Goal: Information Seeking & Learning: Learn about a topic

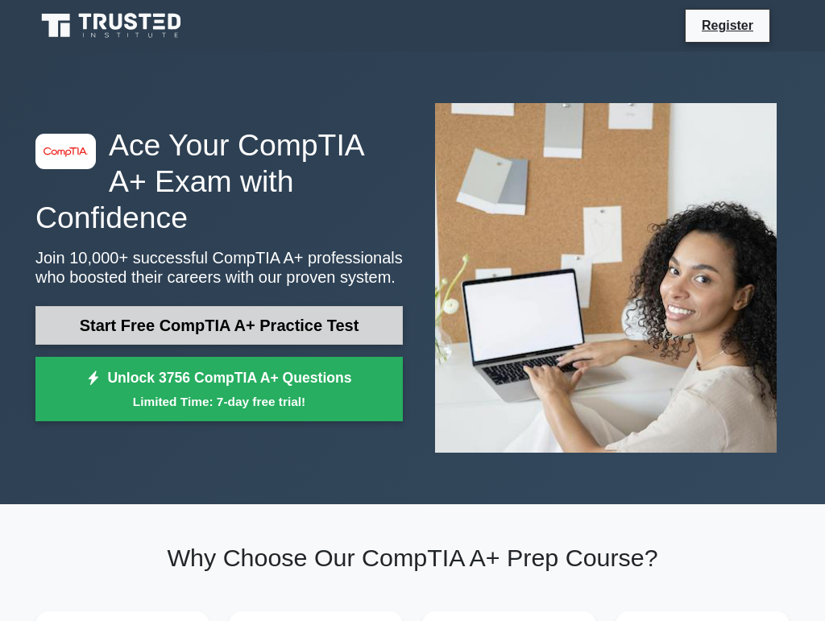
click at [323, 333] on link "Start Free CompTIA A+ Practice Test" at bounding box center [218, 325] width 367 height 39
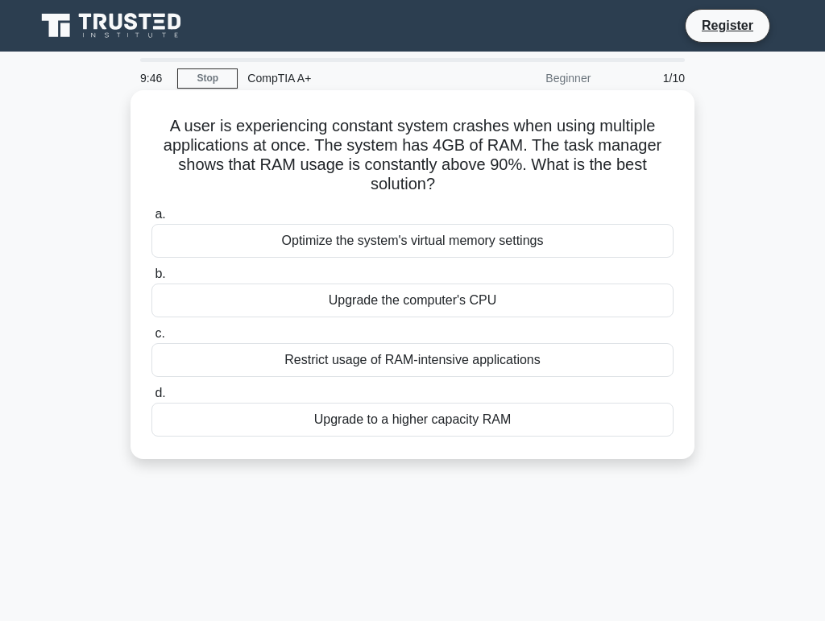
click at [306, 427] on div "Upgrade to a higher capacity RAM" at bounding box center [412, 420] width 522 height 34
click at [151, 399] on input "d. Upgrade to a higher capacity RAM" at bounding box center [151, 393] width 0 height 10
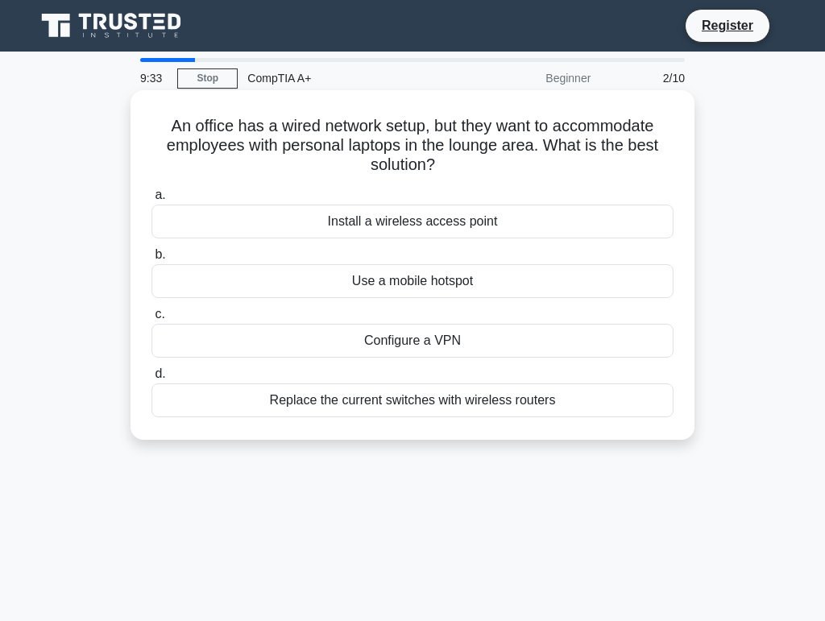
click at [535, 227] on div "Install a wireless access point" at bounding box center [412, 222] width 522 height 34
click at [151, 201] on input "a. Install a wireless access point" at bounding box center [151, 195] width 0 height 10
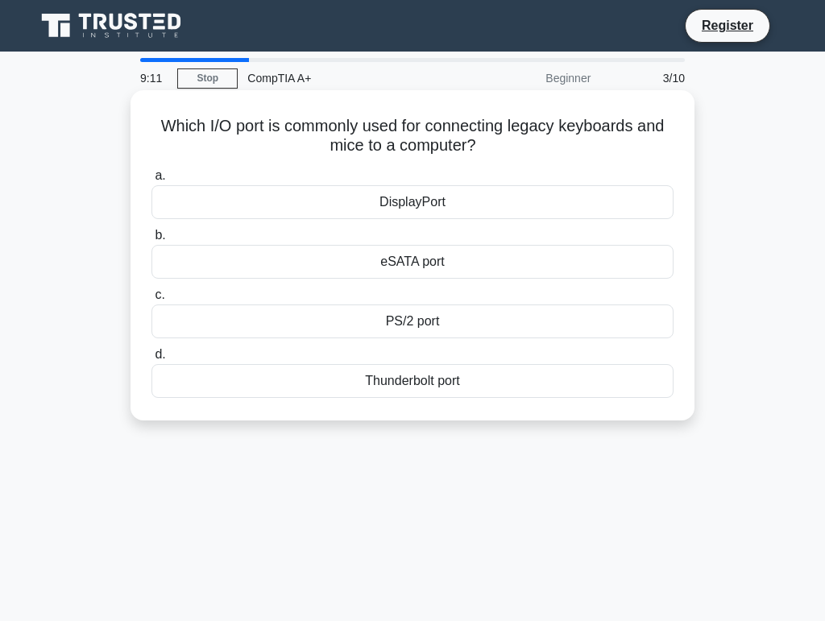
click at [546, 380] on div "Thunderbolt port" at bounding box center [412, 381] width 522 height 34
click at [151, 360] on input "d. Thunderbolt port" at bounding box center [151, 354] width 0 height 10
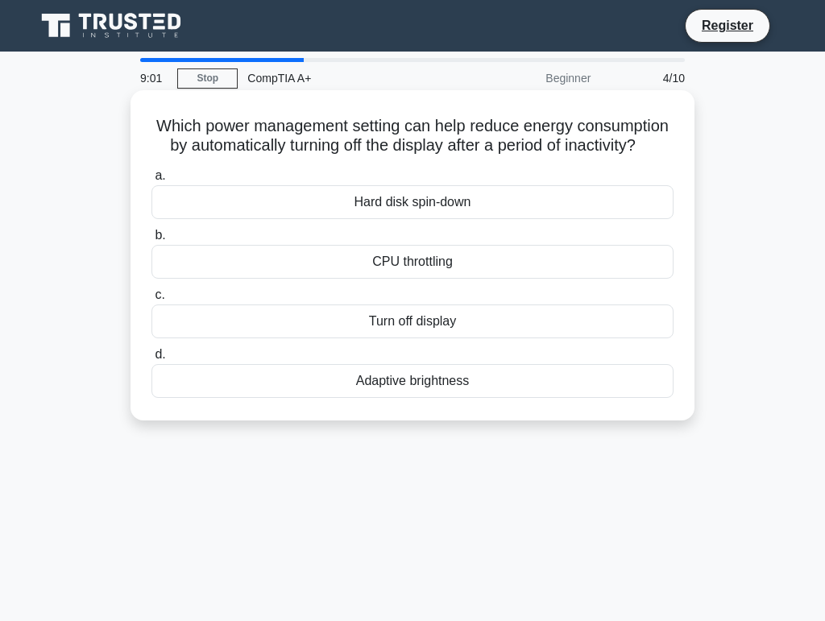
click at [636, 322] on div "Turn off display" at bounding box center [412, 321] width 522 height 34
click at [151, 300] on input "c. Turn off display" at bounding box center [151, 295] width 0 height 10
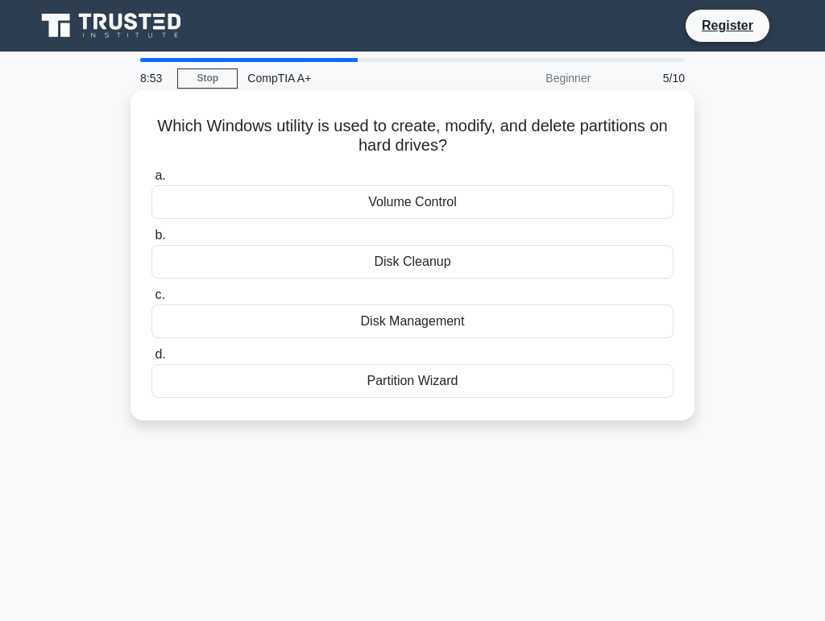
click at [620, 315] on div "Disk Management" at bounding box center [412, 321] width 522 height 34
click at [151, 300] on input "c. Disk Management" at bounding box center [151, 295] width 0 height 10
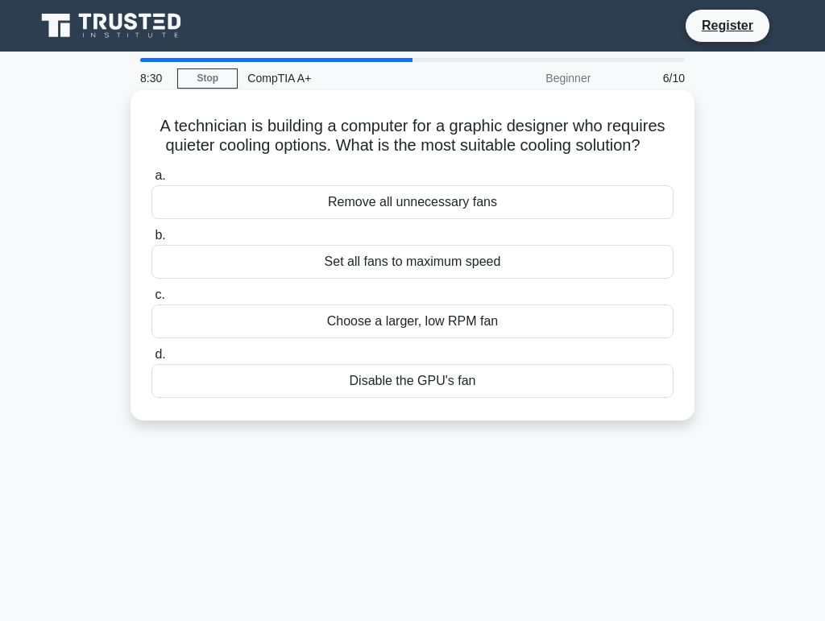
click at [629, 332] on div "Choose a larger, low RPM fan" at bounding box center [412, 321] width 522 height 34
click at [151, 300] on input "c. Choose a larger, low RPM fan" at bounding box center [151, 295] width 0 height 10
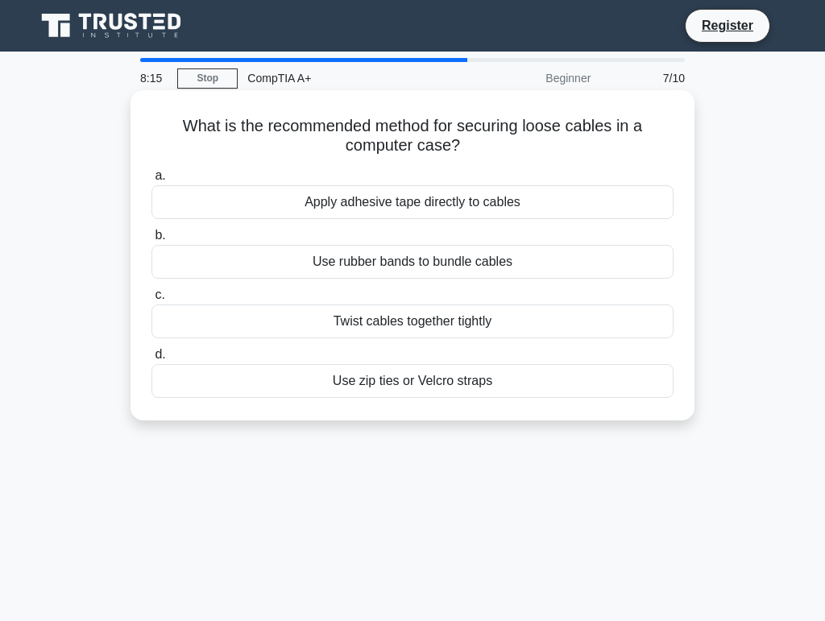
click at [648, 389] on div "Use zip ties or Velcro straps" at bounding box center [412, 381] width 522 height 34
click at [151, 360] on input "d. Use zip ties or Velcro straps" at bounding box center [151, 354] width 0 height 10
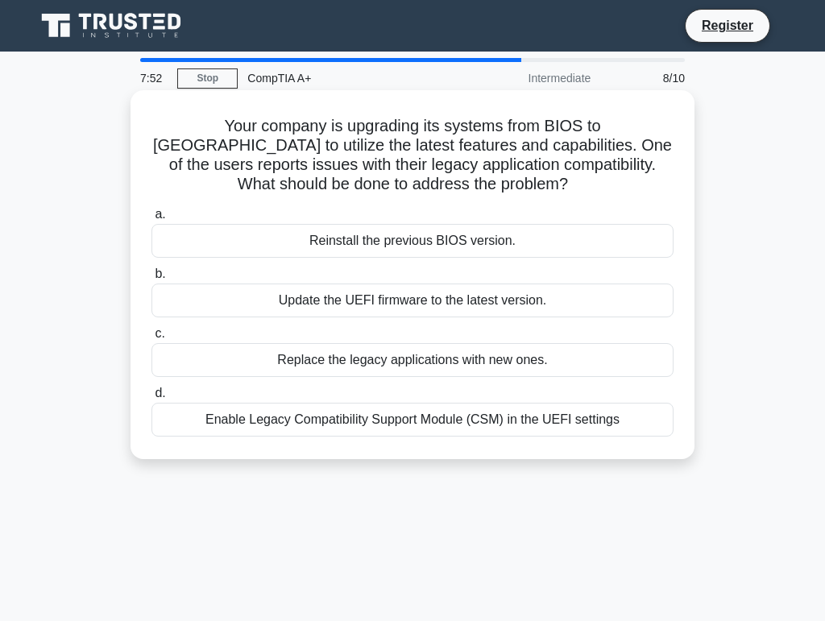
click at [656, 425] on div "Enable Legacy Compatibility Support Module (CSM) in the UEFI settings" at bounding box center [412, 420] width 522 height 34
click at [151, 399] on input "d. Enable Legacy Compatibility Support Module (CSM) in the UEFI settings" at bounding box center [151, 393] width 0 height 10
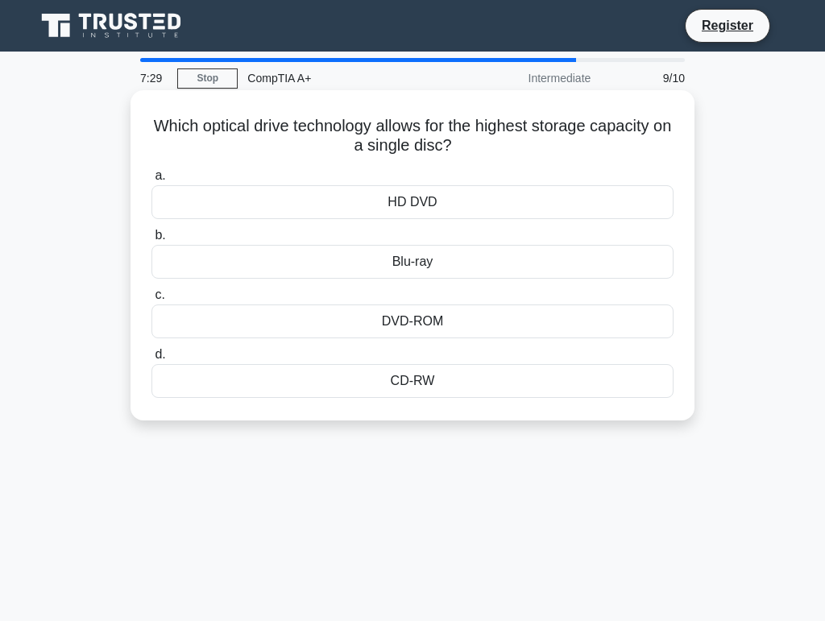
click at [642, 259] on div "Blu-ray" at bounding box center [412, 262] width 522 height 34
click at [151, 241] on input "b. Blu-ray" at bounding box center [151, 235] width 0 height 10
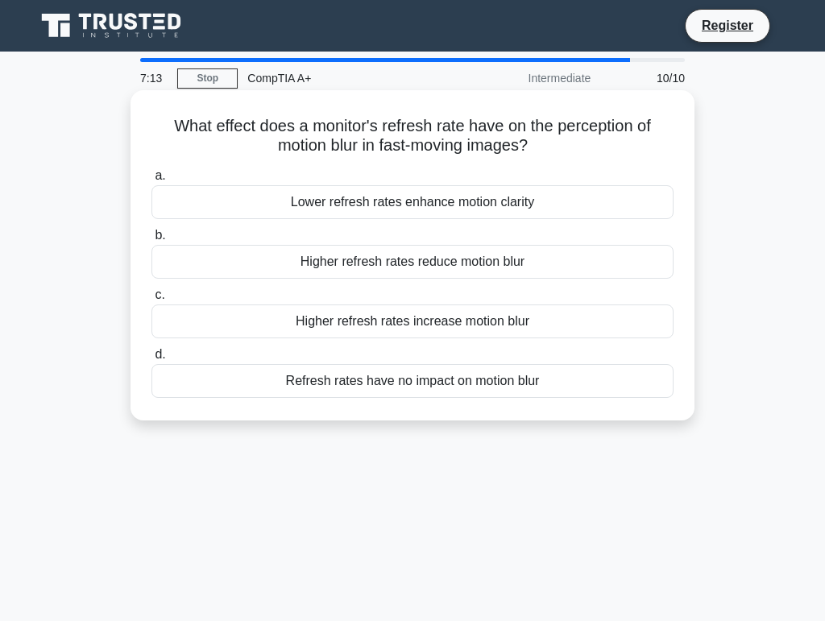
click at [641, 250] on div "Higher refresh rates reduce motion blur" at bounding box center [412, 262] width 522 height 34
click at [151, 241] on input "b. Higher refresh rates reduce motion blur" at bounding box center [151, 235] width 0 height 10
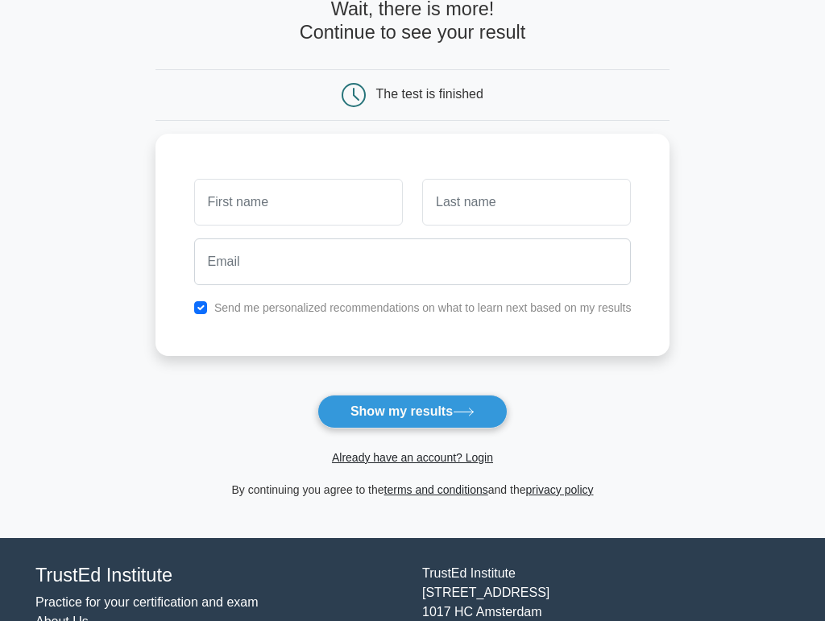
scroll to position [101, 0]
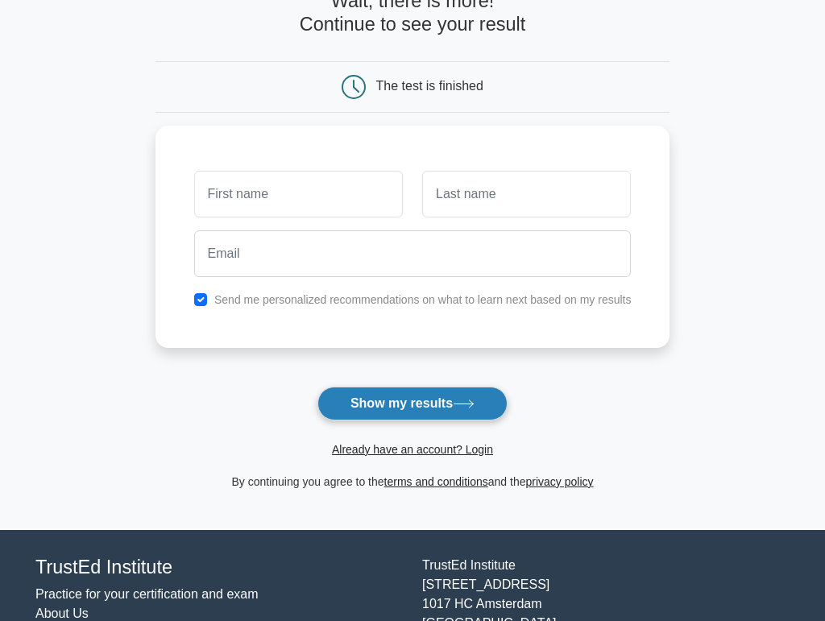
click at [490, 406] on button "Show my results" at bounding box center [412, 404] width 190 height 34
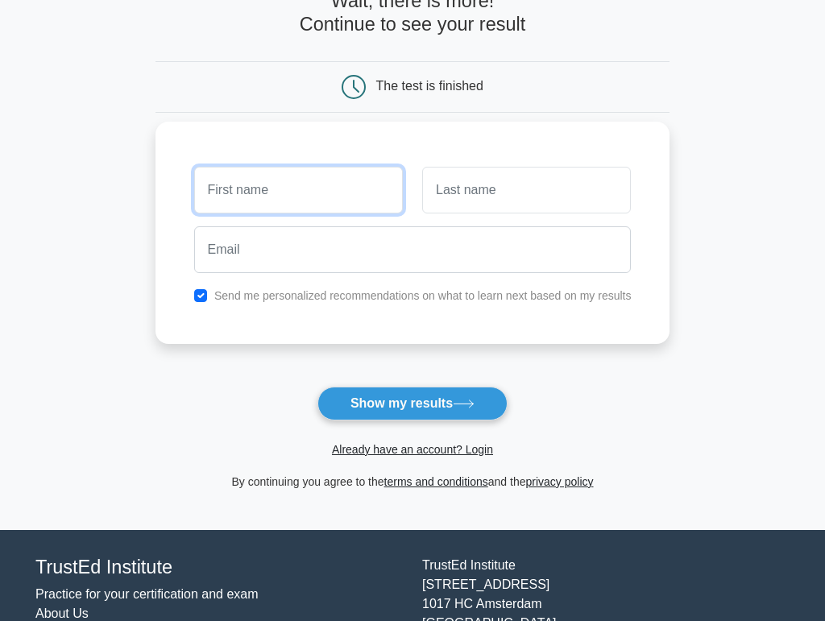
click at [355, 180] on input "text" at bounding box center [298, 190] width 209 height 47
type input "ddl"
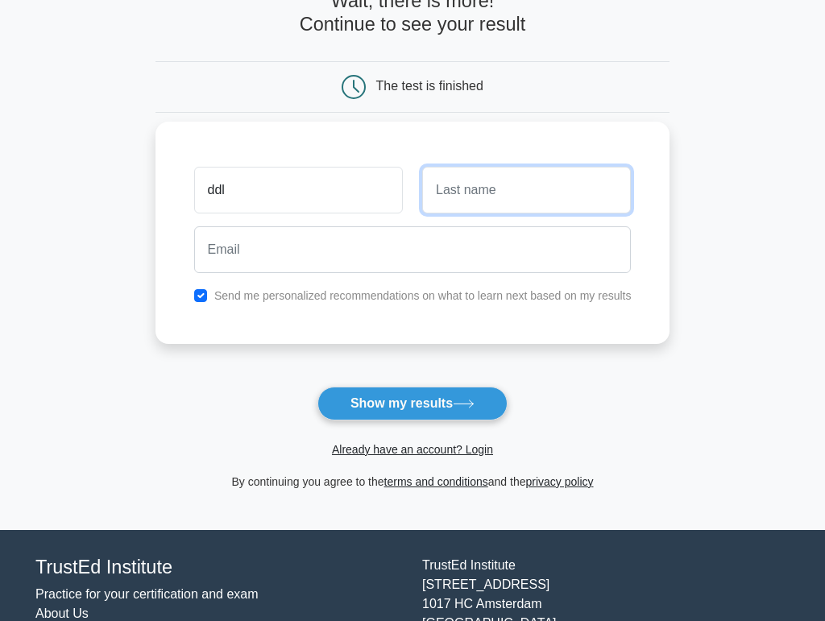
click at [451, 188] on input "text" at bounding box center [526, 190] width 209 height 47
type input "de Lange"
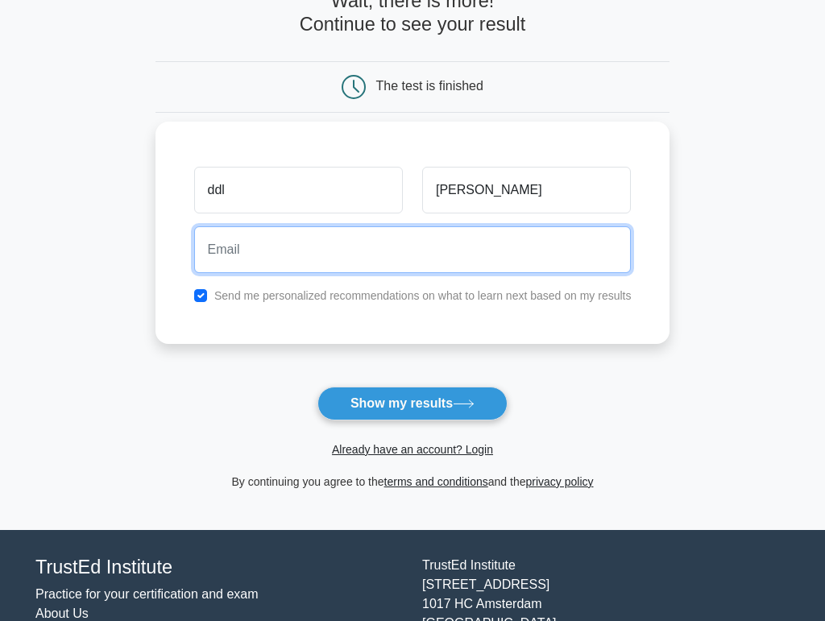
click at [463, 255] on input "email" at bounding box center [412, 249] width 437 height 47
type input "myytacc687655434bcd@gmail.com"
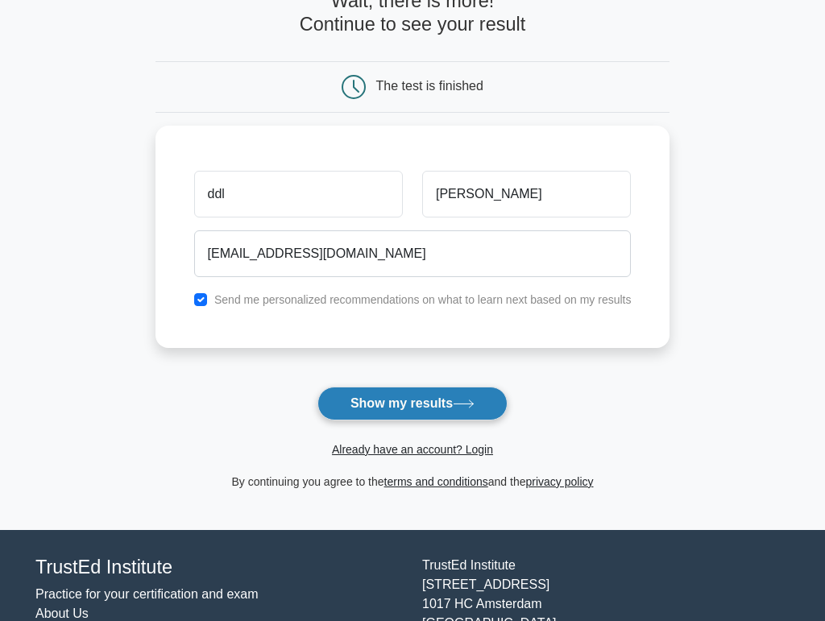
click at [416, 403] on button "Show my results" at bounding box center [412, 404] width 190 height 34
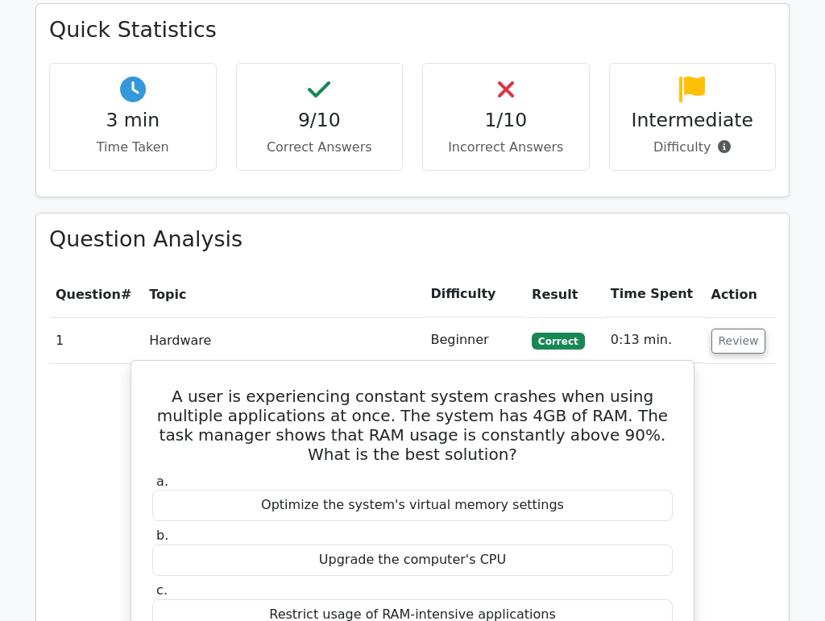
scroll to position [897, 0]
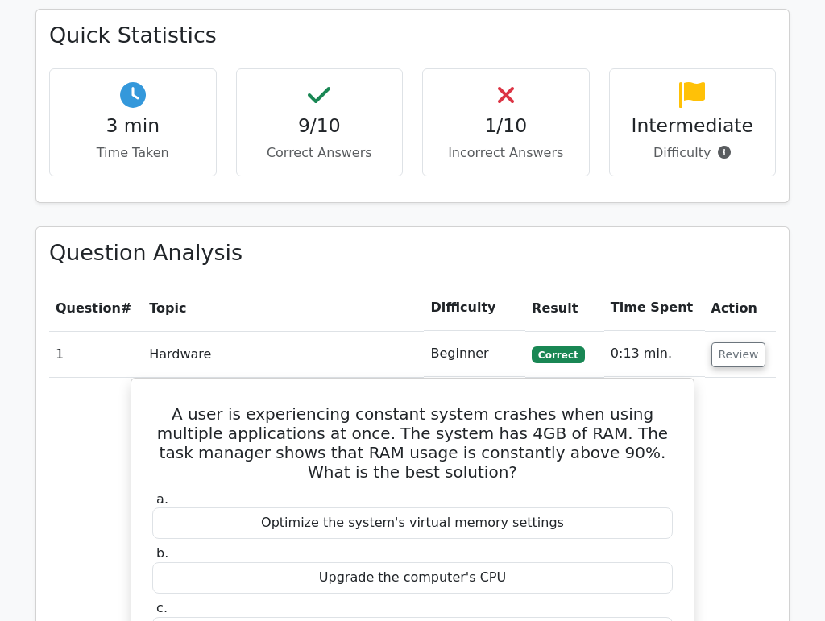
click at [507, 114] on h4 "1/10" at bounding box center [506, 125] width 140 height 23
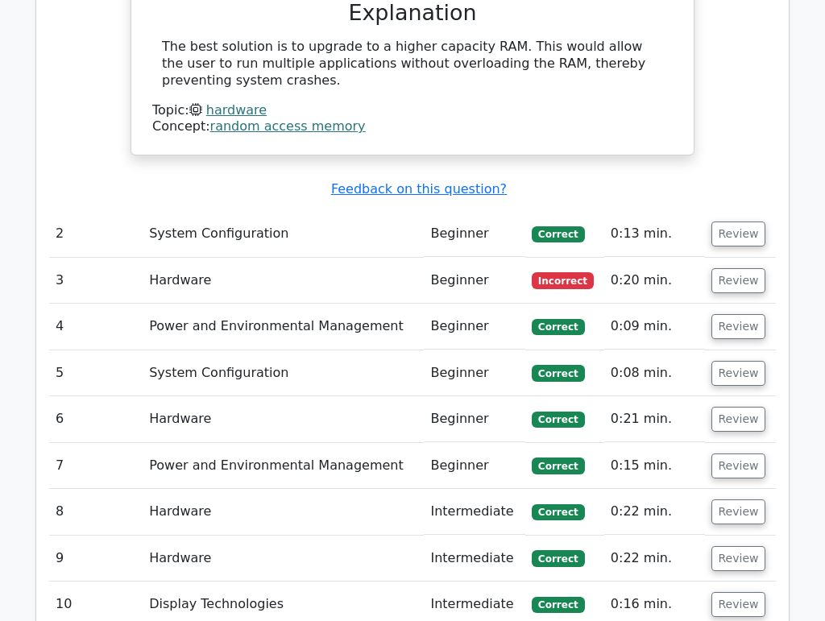
scroll to position [1624, 0]
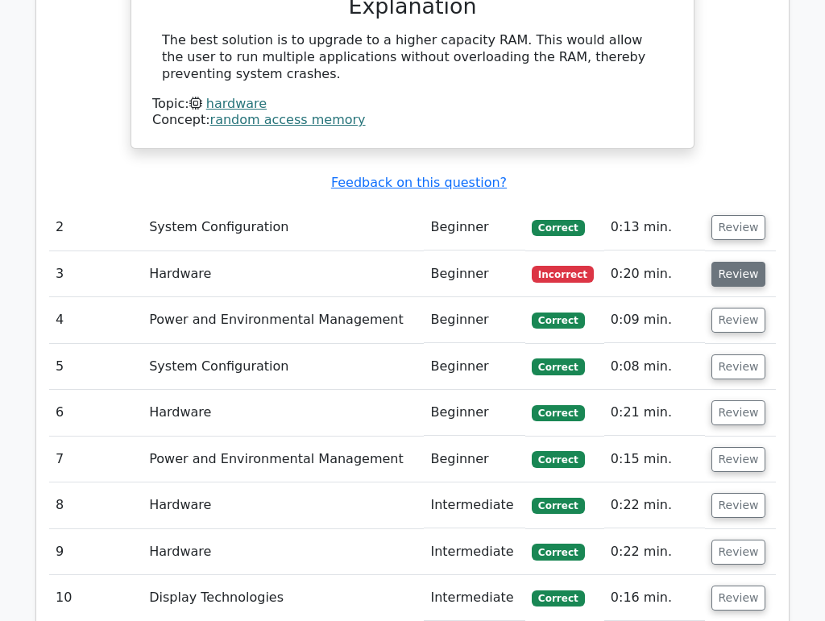
click at [737, 262] on button "Review" at bounding box center [738, 274] width 55 height 25
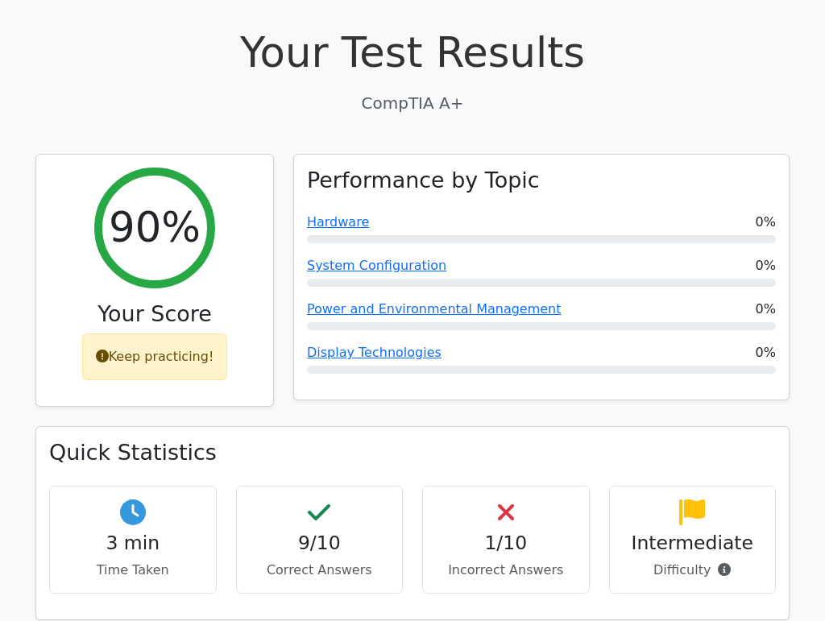
scroll to position [486, 0]
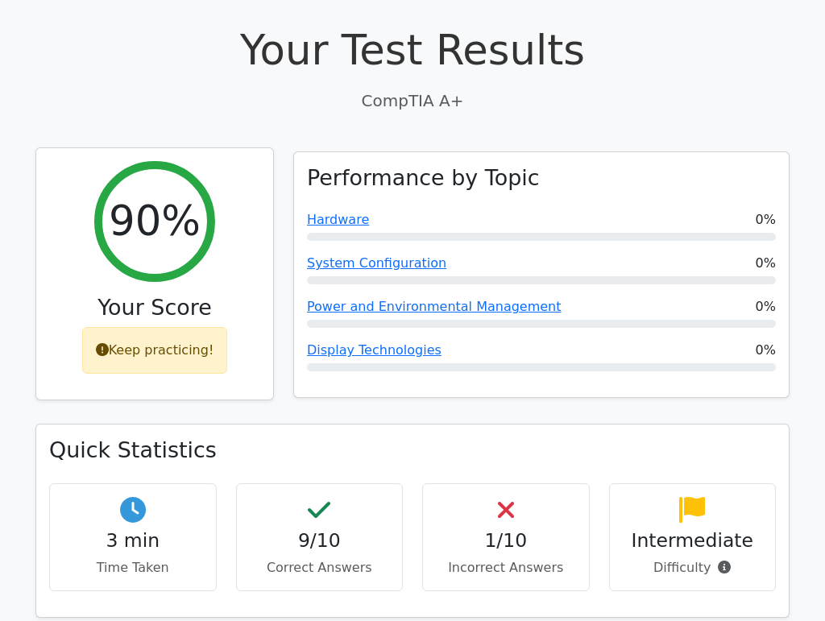
click at [180, 327] on div "Keep practicing!" at bounding box center [155, 350] width 146 height 47
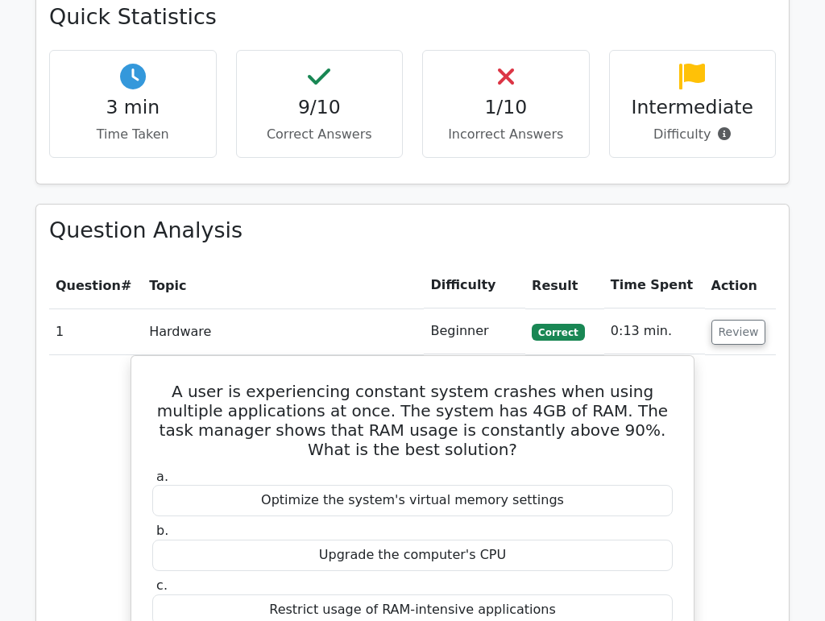
scroll to position [759, 0]
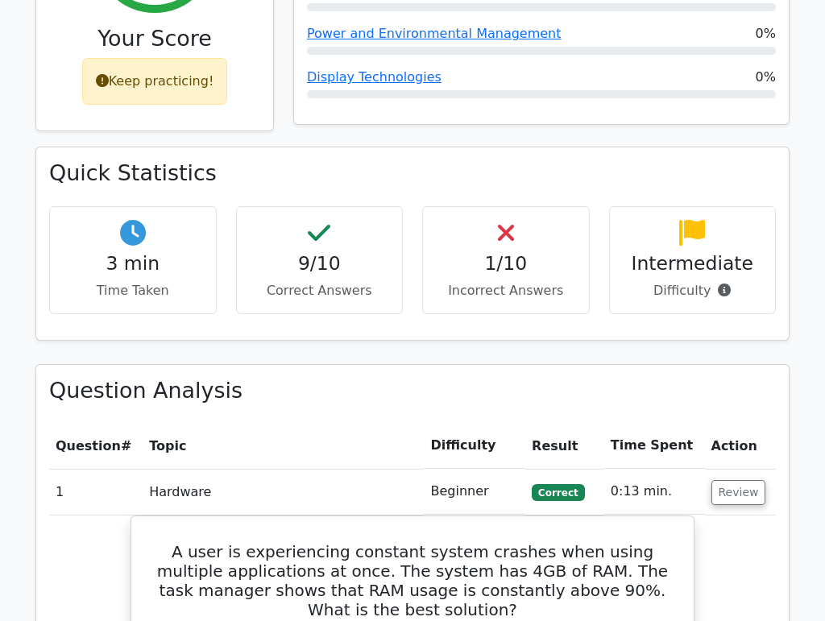
click at [664, 252] on h4 "Intermediate" at bounding box center [692, 263] width 140 height 23
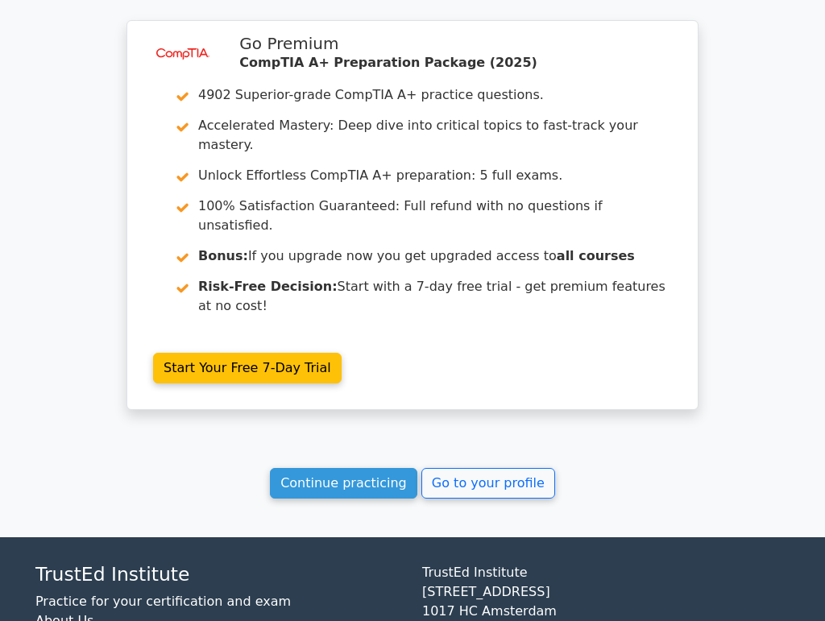
scroll to position [3248, 0]
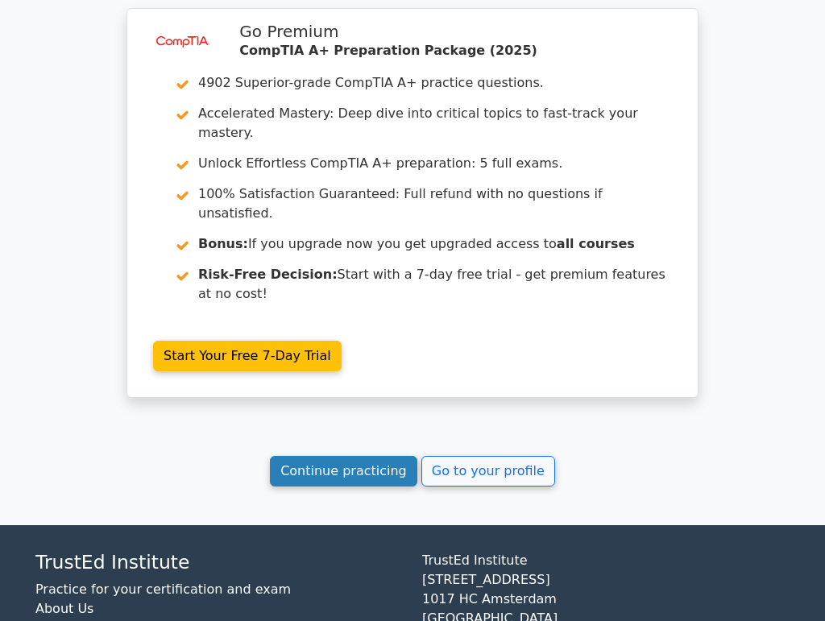
click at [388, 456] on link "Continue practicing" at bounding box center [343, 471] width 147 height 31
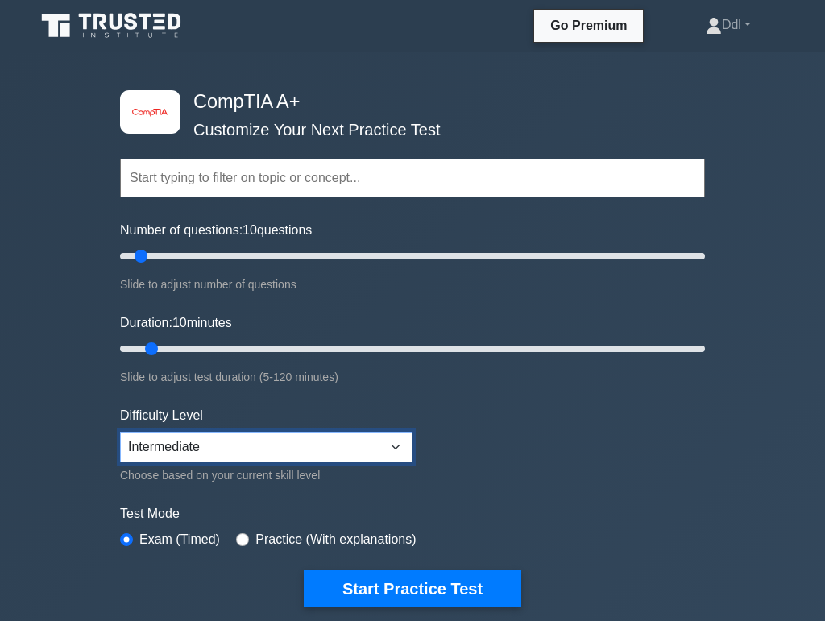
click at [362, 443] on select "Beginner Intermediate Expert" at bounding box center [266, 447] width 292 height 31
click at [120, 432] on select "Beginner Intermediate Expert" at bounding box center [266, 447] width 292 height 31
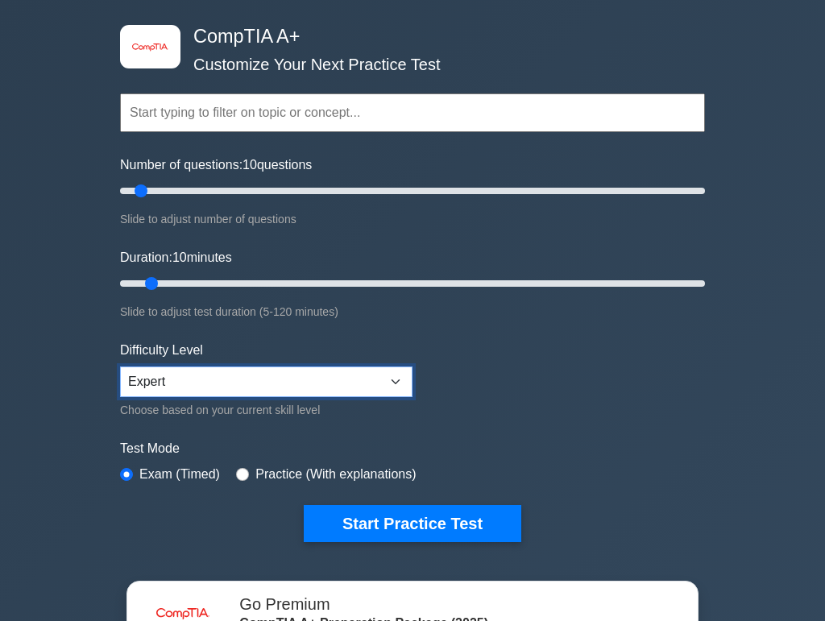
scroll to position [68, 0]
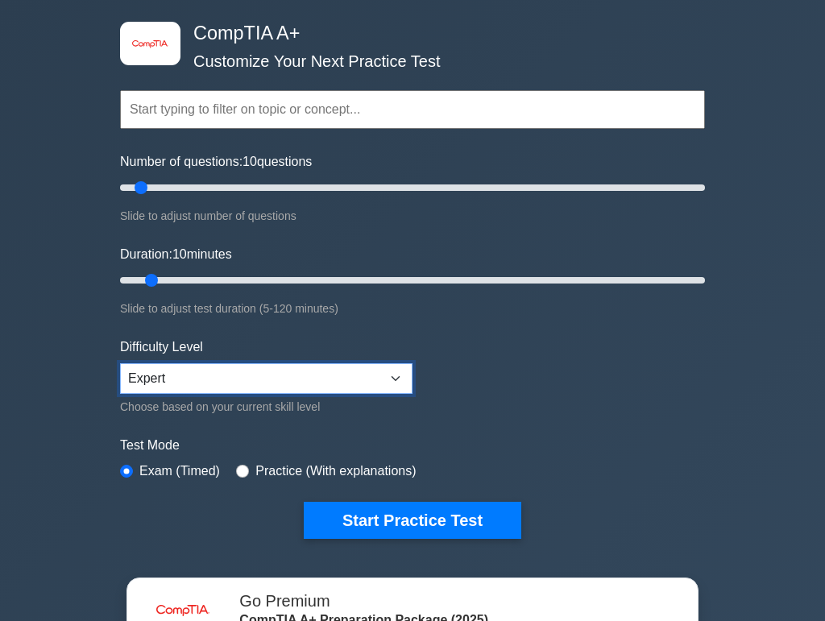
click at [283, 374] on select "Beginner Intermediate Expert" at bounding box center [266, 378] width 292 height 31
select select "beginner"
click at [120, 363] on select "Beginner Intermediate Expert" at bounding box center [266, 378] width 292 height 31
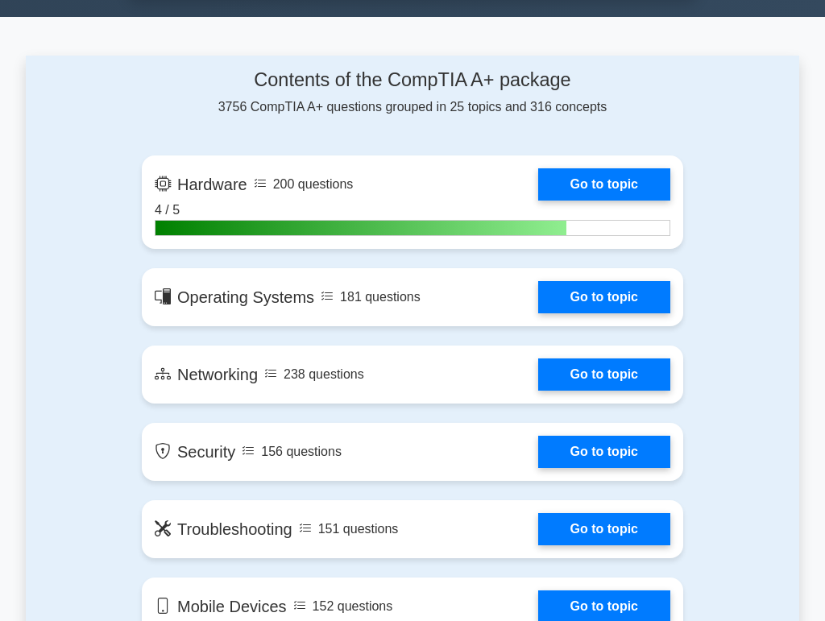
scroll to position [998, 0]
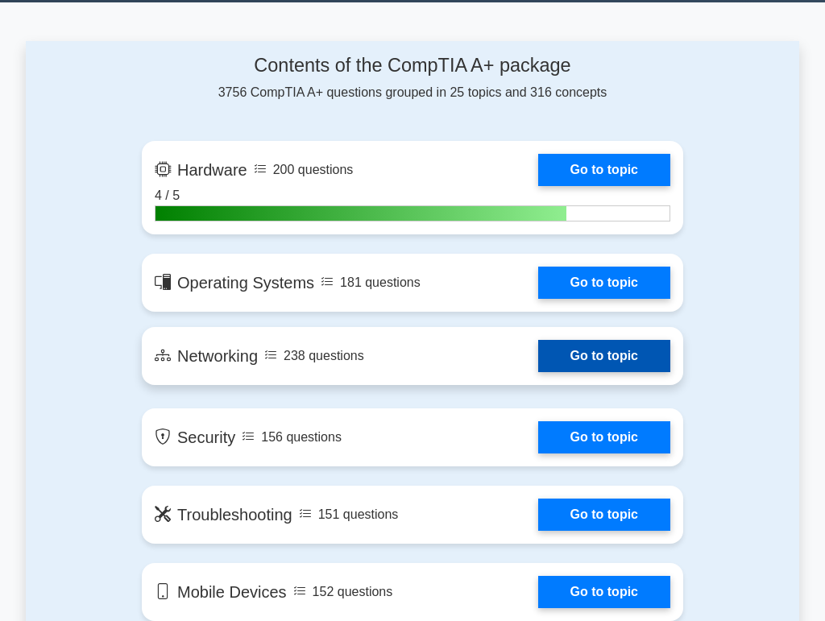
click at [626, 363] on link "Go to topic" at bounding box center [604, 356] width 132 height 32
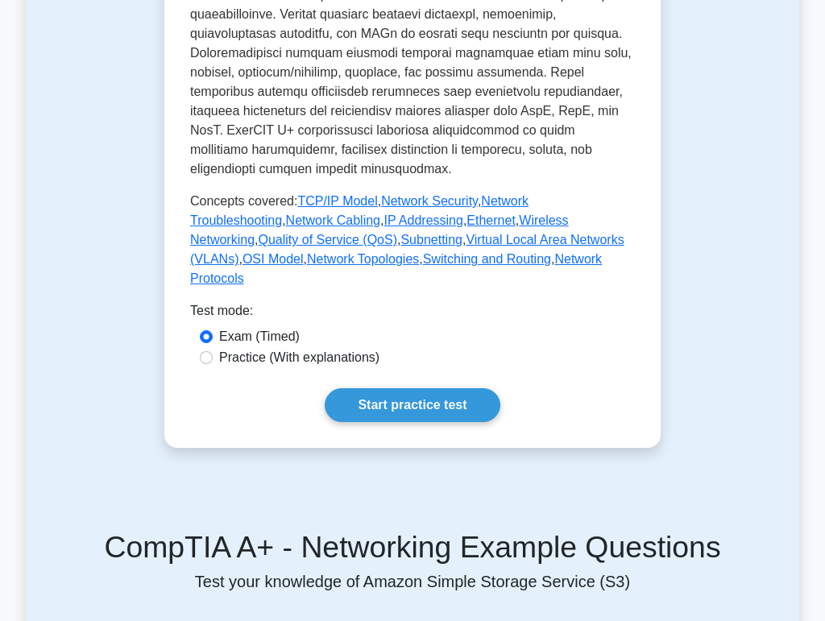
scroll to position [800, 0]
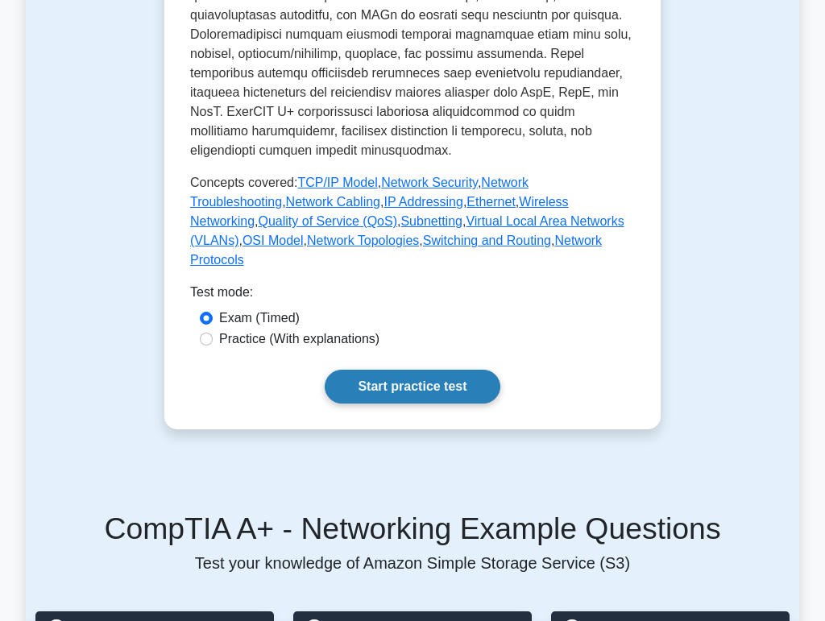
click at [478, 370] on link "Start practice test" at bounding box center [412, 387] width 175 height 34
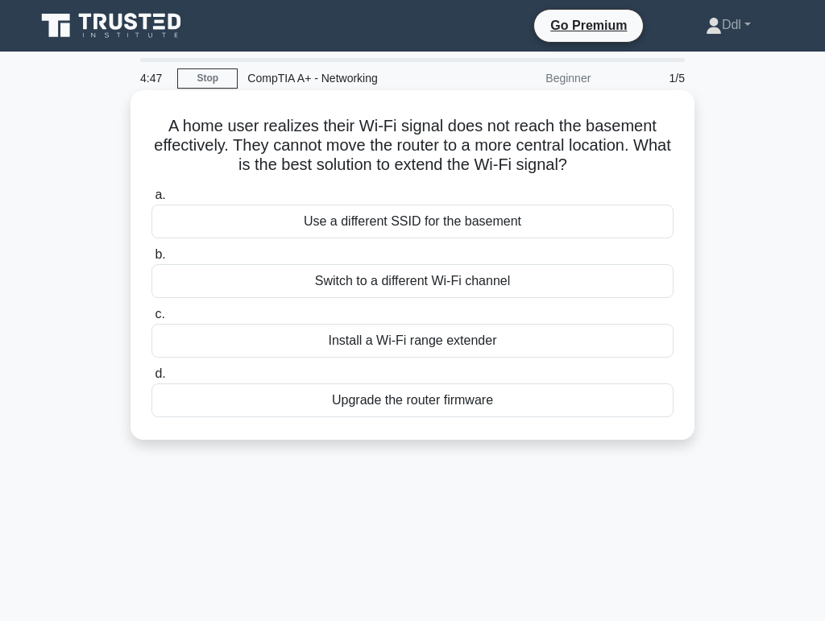
click at [632, 351] on div "Install a Wi-Fi range extender" at bounding box center [412, 341] width 522 height 34
click at [151, 320] on input "c. Install a Wi-Fi range extender" at bounding box center [151, 314] width 0 height 10
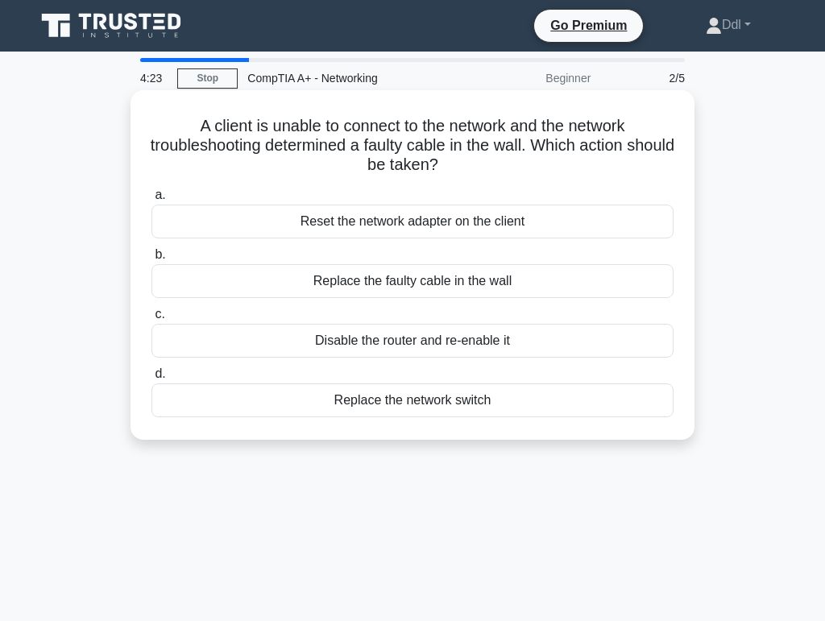
click at [635, 287] on div "Replace the faulty cable in the wall" at bounding box center [412, 281] width 522 height 34
click at [151, 260] on input "b. Replace the faulty cable in the wall" at bounding box center [151, 255] width 0 height 10
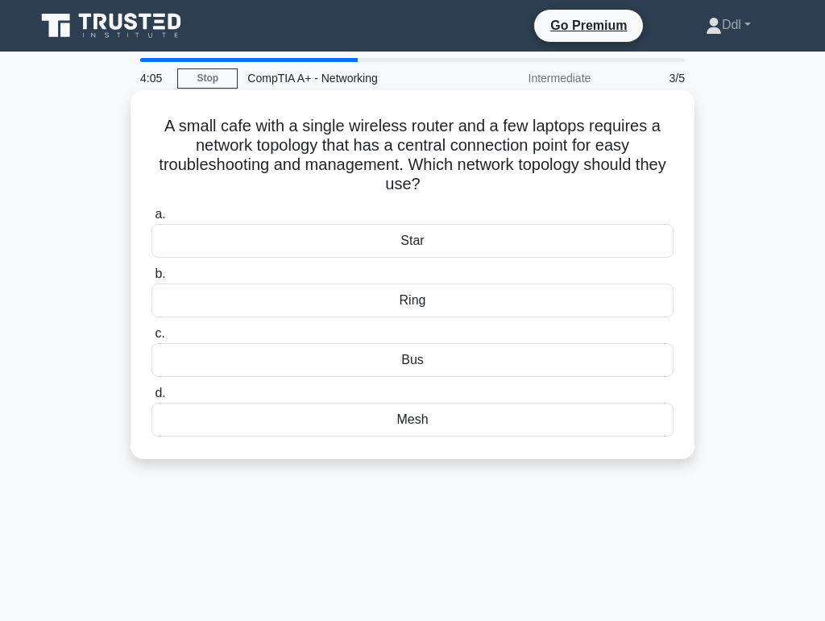
click at [610, 238] on div "Star" at bounding box center [412, 241] width 522 height 34
click at [151, 220] on input "a. Star" at bounding box center [151, 214] width 0 height 10
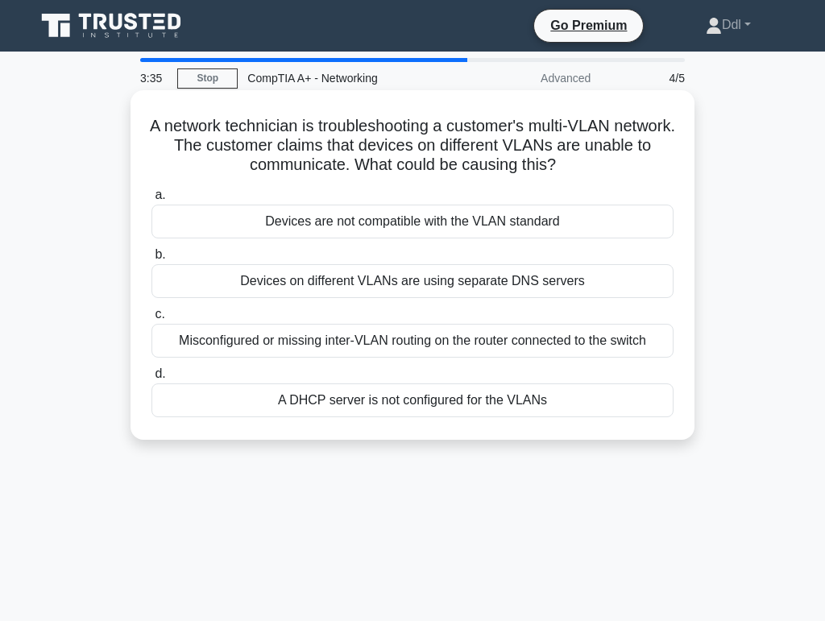
click at [648, 401] on div "A DHCP server is not configured for the VLANs" at bounding box center [412, 400] width 522 height 34
click at [151, 379] on input "d. A DHCP server is not configured for the VLANs" at bounding box center [151, 374] width 0 height 10
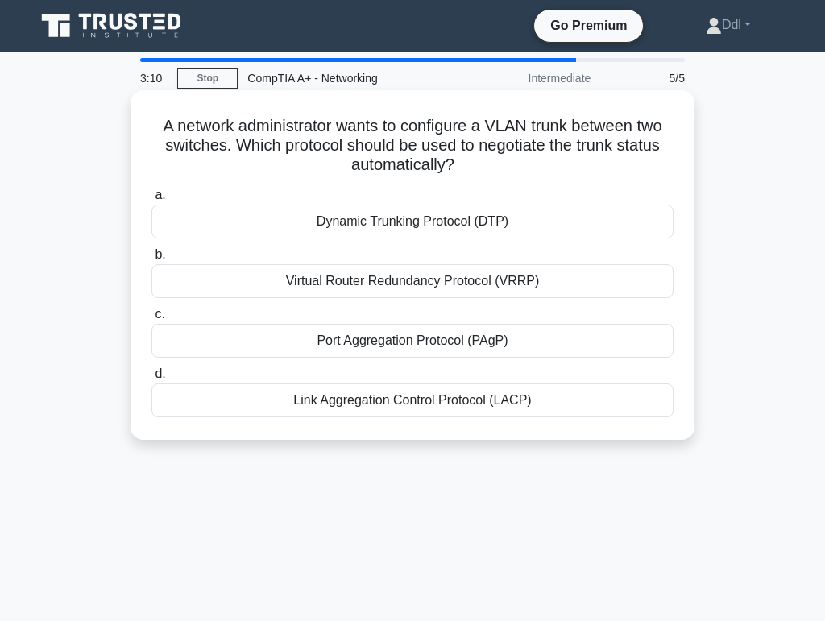
click at [418, 220] on div "Dynamic Trunking Protocol (DTP)" at bounding box center [412, 222] width 522 height 34
click at [151, 201] on input "a. Dynamic Trunking Protocol (DTP)" at bounding box center [151, 195] width 0 height 10
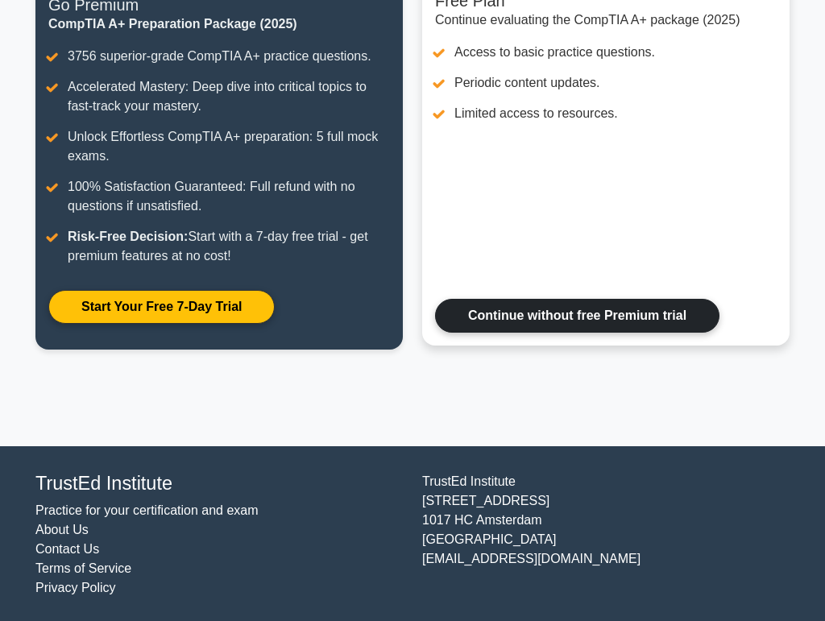
scroll to position [240, 0]
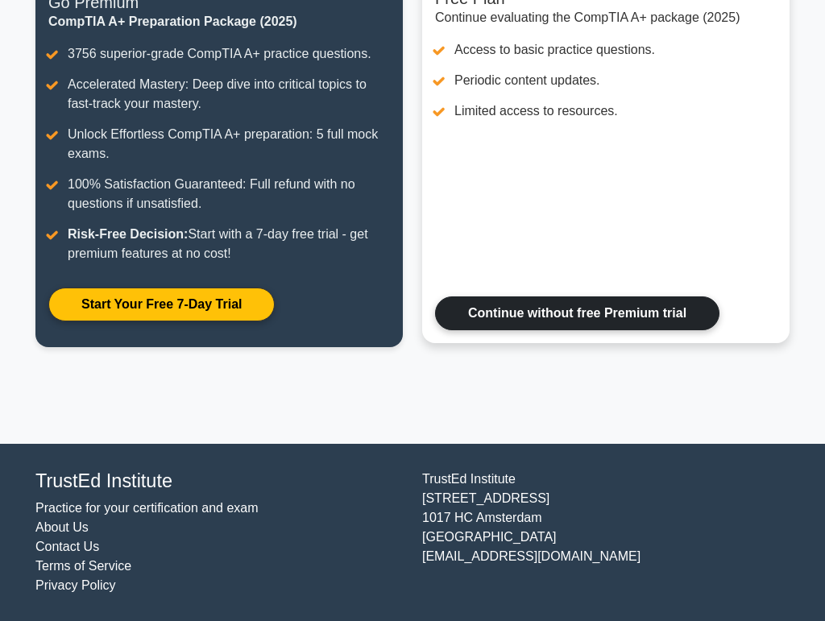
click at [611, 322] on link "Continue without free Premium trial" at bounding box center [577, 313] width 284 height 34
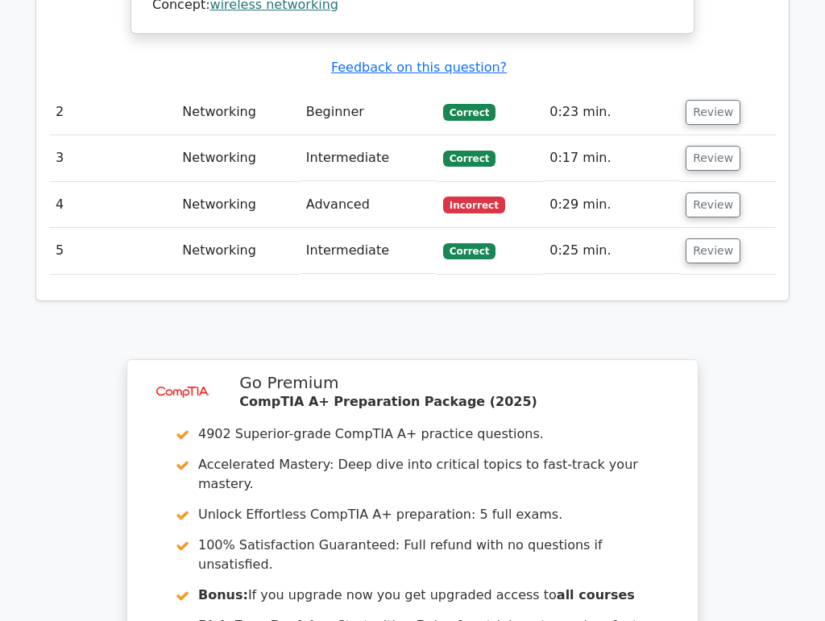
scroll to position [1866, 0]
